Goal: Task Accomplishment & Management: Use online tool/utility

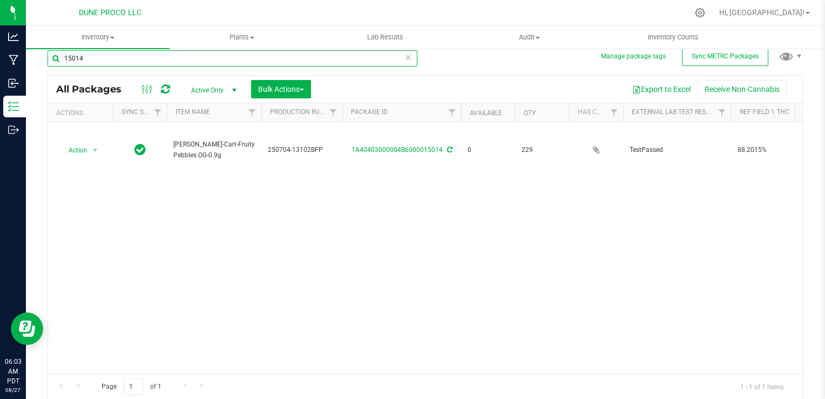
click at [339, 62] on input "15014" at bounding box center [233, 58] width 370 height 16
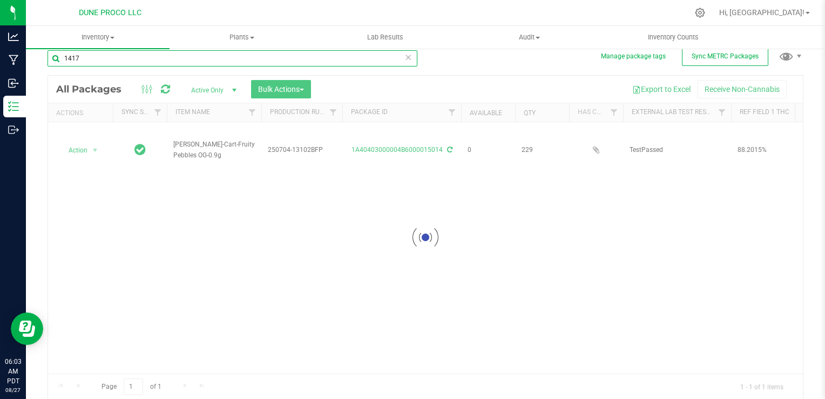
type input "14172"
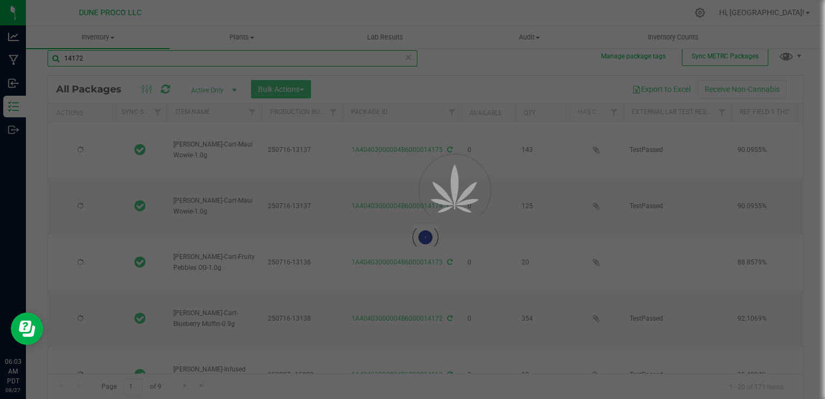
type input "[DATE]"
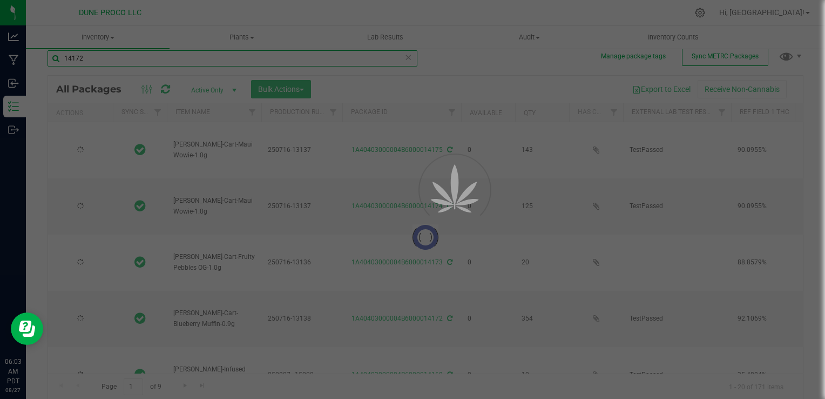
type input "[DATE]"
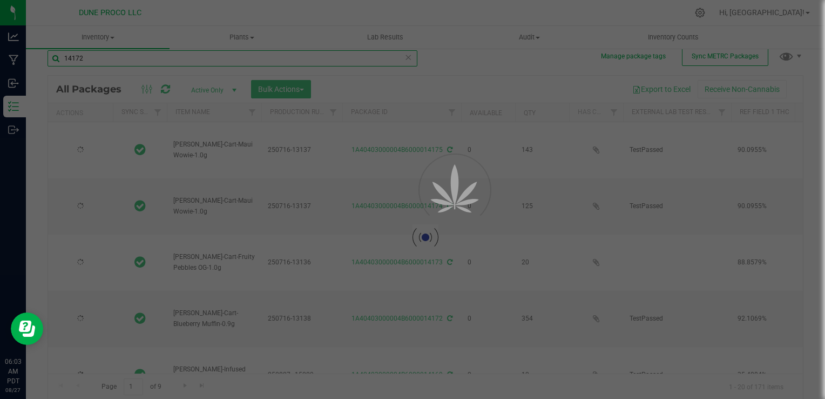
type input "[DATE]"
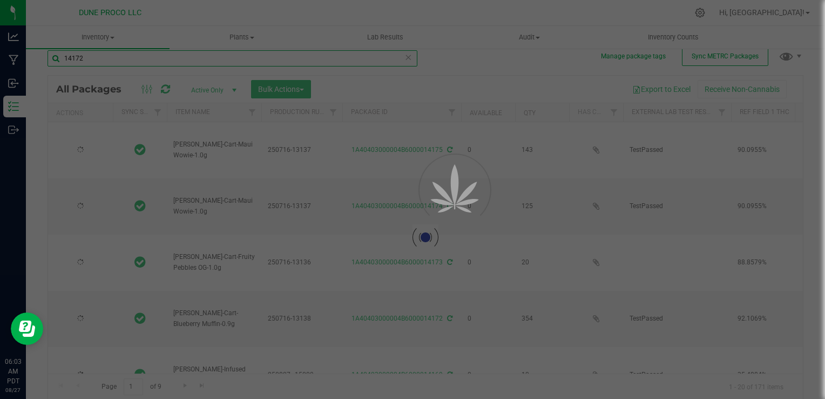
type input "[DATE]"
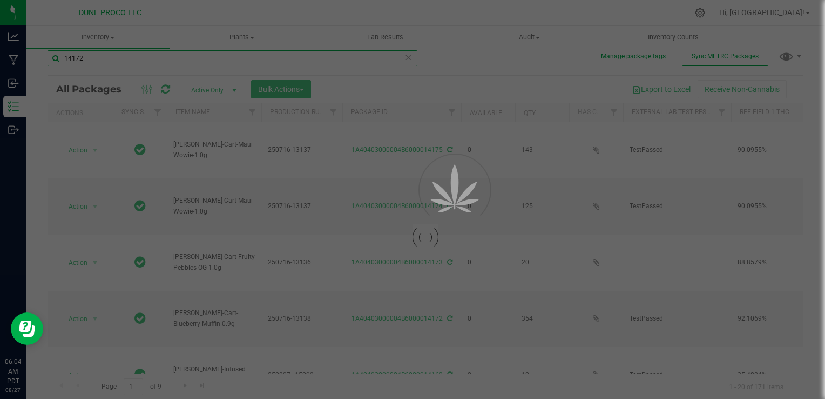
type input "[DATE]"
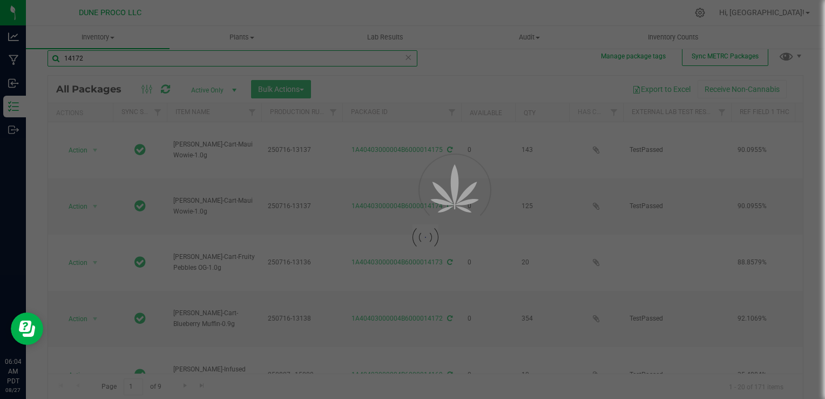
type input "[DATE]"
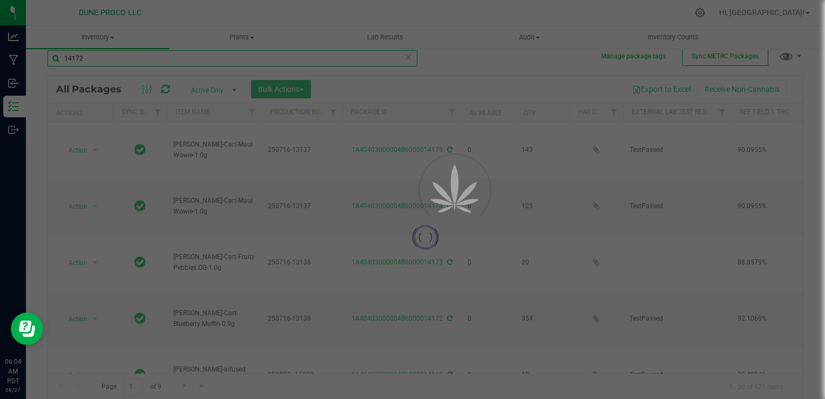
type input "[DATE]"
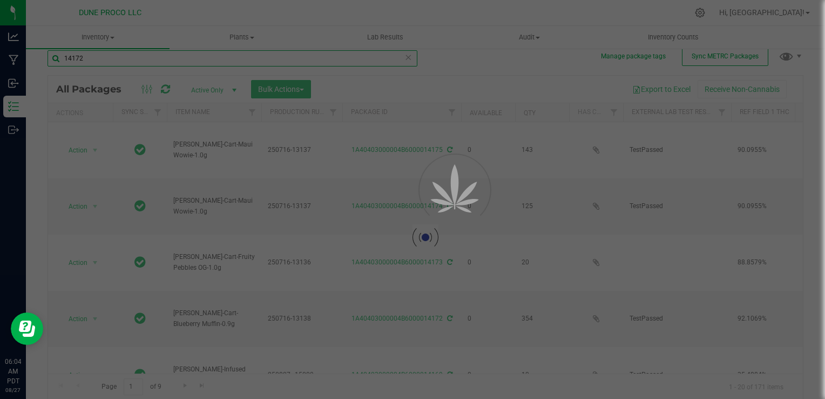
type input "[DATE]"
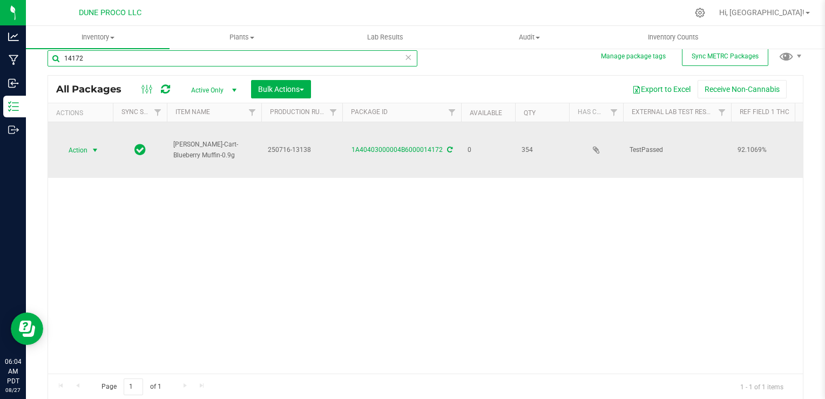
type input "14172"
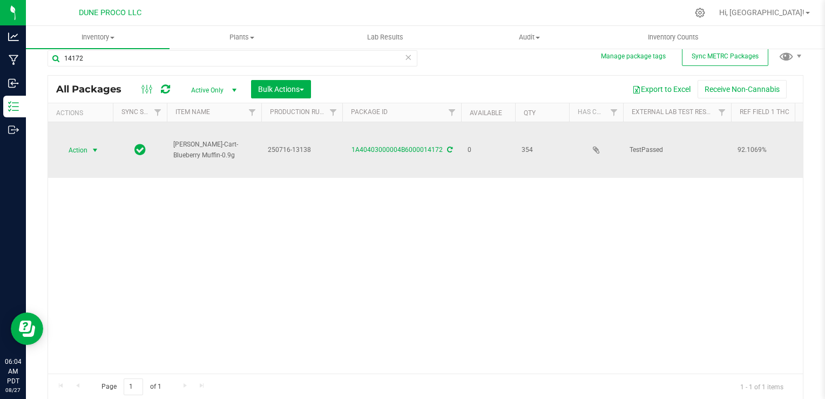
click at [76, 152] on span "Action" at bounding box center [73, 150] width 29 height 15
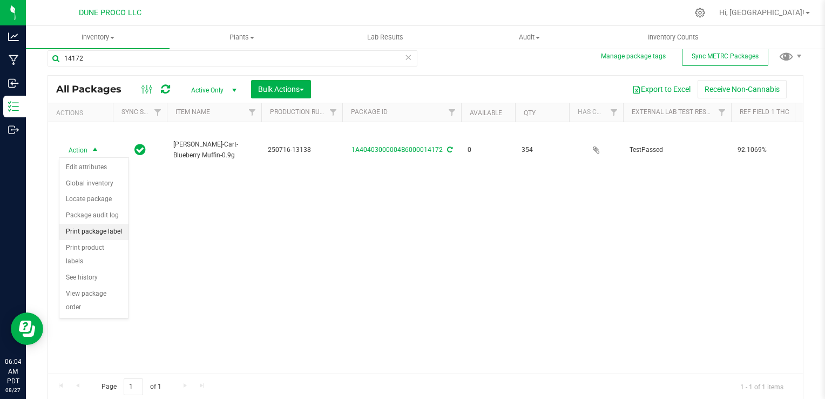
click at [91, 228] on li "Print package label" at bounding box center [93, 232] width 69 height 16
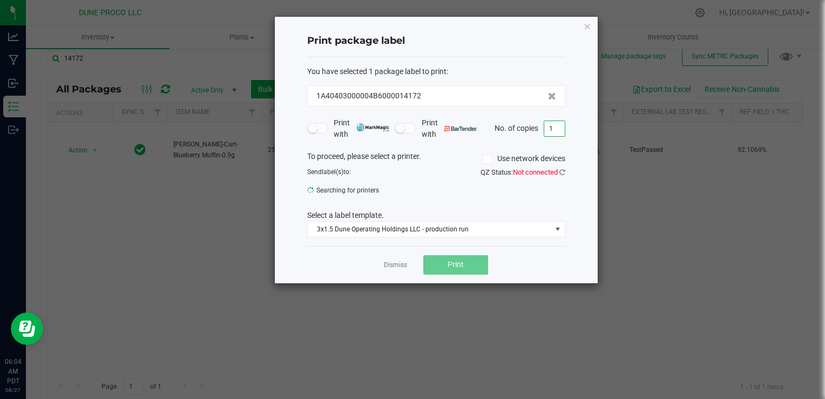
click at [557, 133] on input "1" at bounding box center [554, 128] width 21 height 15
type input "2"
click at [439, 273] on div "Dismiss Print" at bounding box center [436, 264] width 258 height 37
click at [440, 261] on button "Print" at bounding box center [455, 264] width 65 height 19
click at [588, 29] on icon "button" at bounding box center [588, 25] width 8 height 13
